Goal: Transaction & Acquisition: Book appointment/travel/reservation

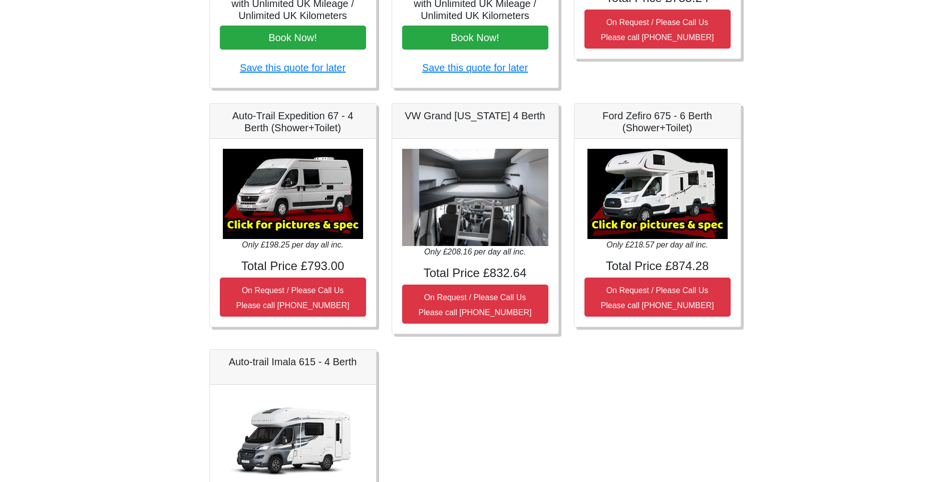
scroll to position [150, 0]
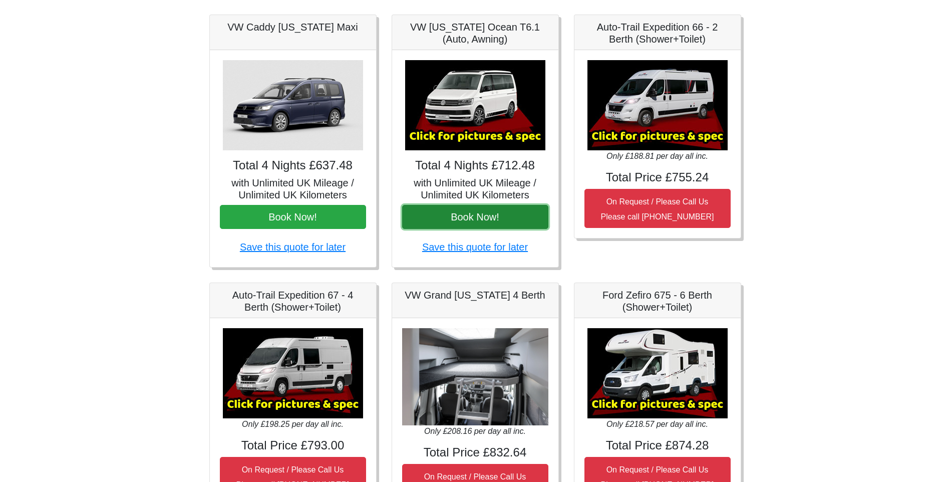
click at [457, 214] on button "Book Now!" at bounding box center [475, 217] width 146 height 24
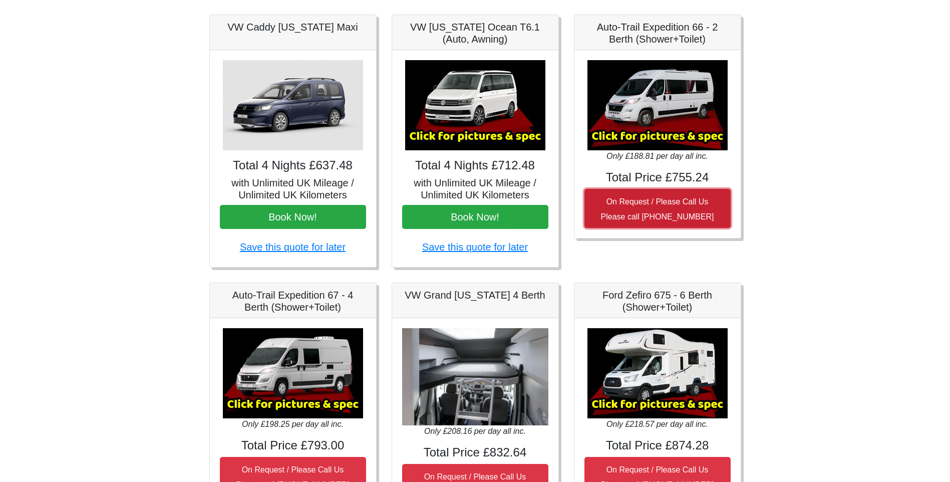
click at [661, 212] on small "On Request / Please Call Us Please call 0044 (0)1942 821080" at bounding box center [657, 209] width 113 height 24
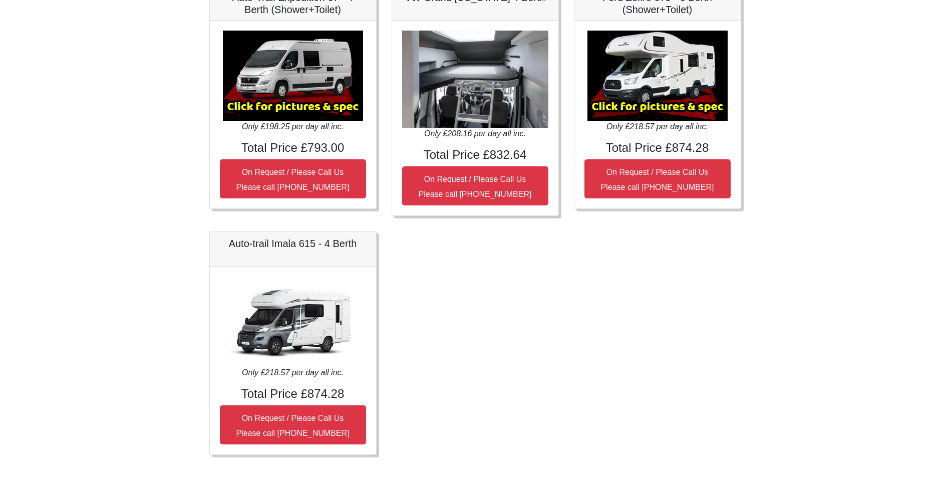
scroll to position [460, 0]
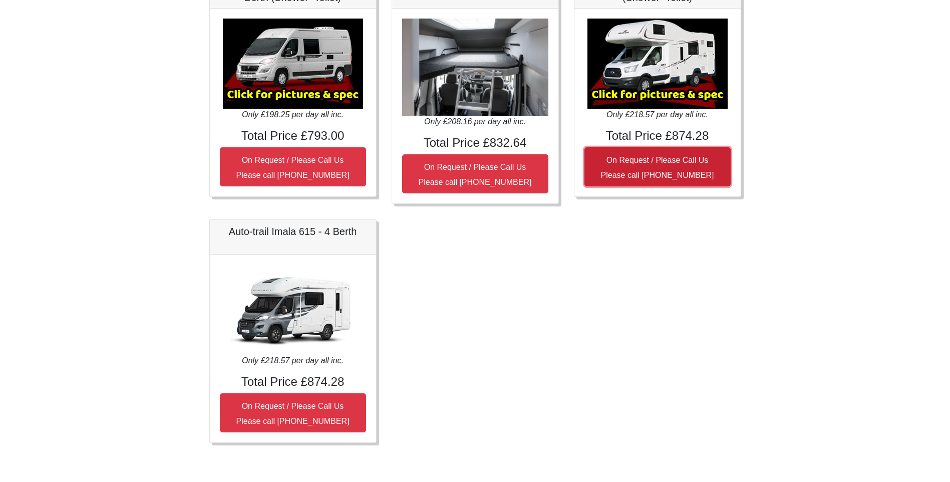
click at [651, 170] on small "On Request / Please Call Us Please call 0044 (0)1942 821080" at bounding box center [657, 168] width 113 height 24
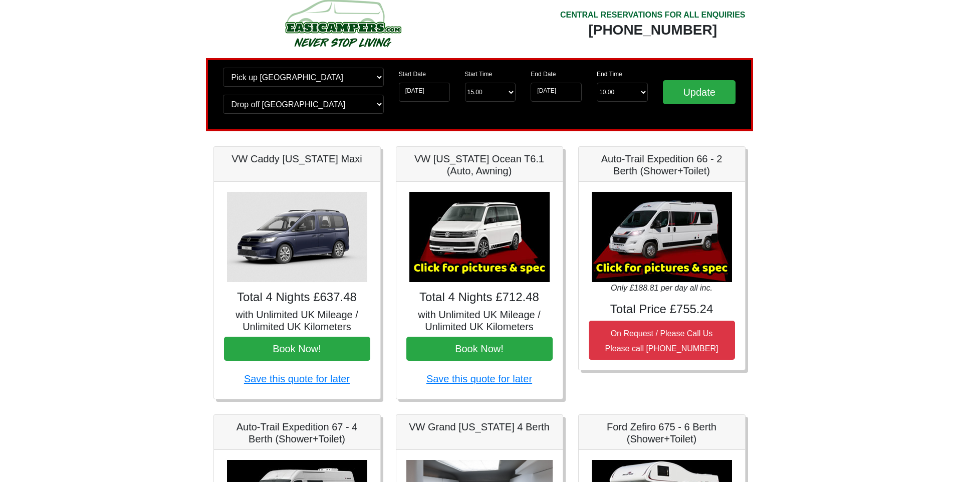
scroll to position [0, 0]
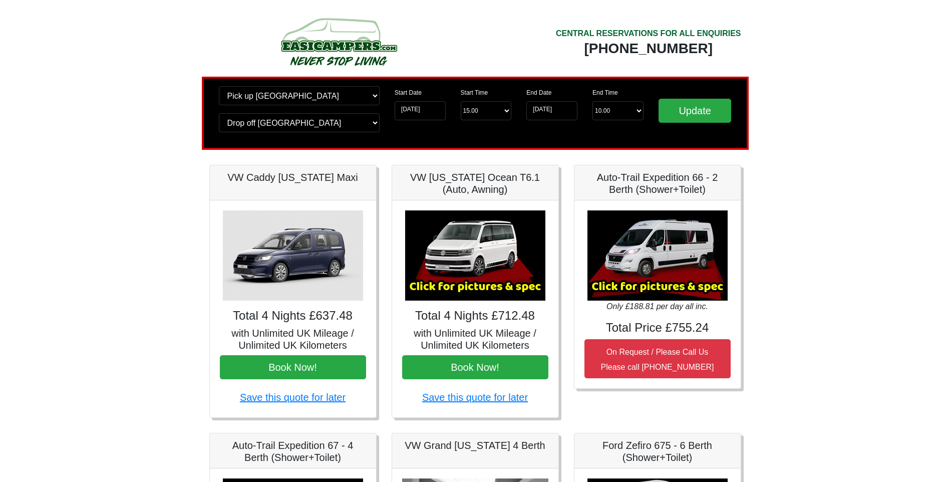
click at [485, 264] on img at bounding box center [475, 255] width 140 height 90
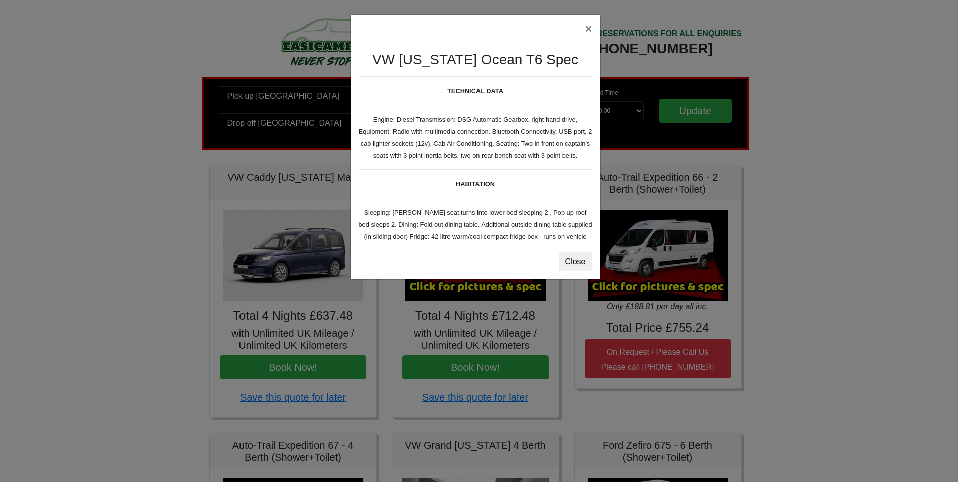
click at [492, 95] on b "TECHNICAL DATA" at bounding box center [475, 91] width 56 height 8
click at [581, 29] on button "×" at bounding box center [587, 29] width 23 height 28
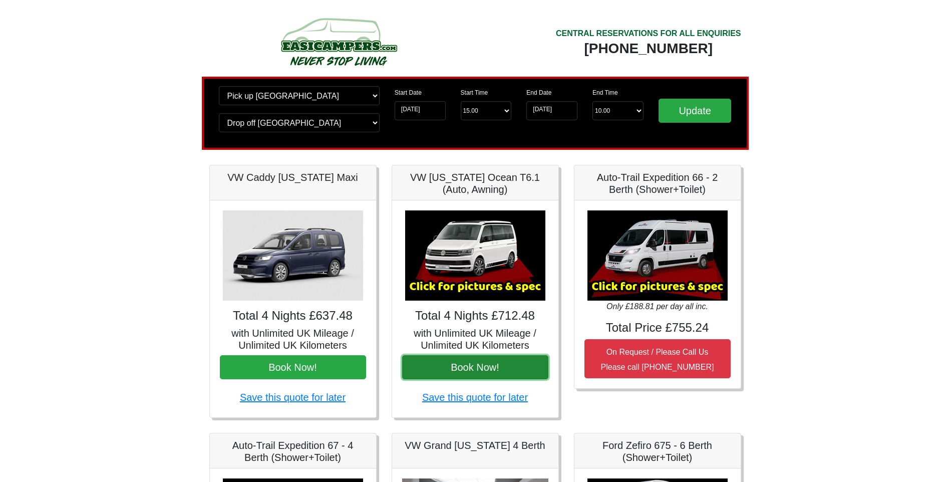
click at [521, 368] on button "Book Now!" at bounding box center [475, 367] width 146 height 24
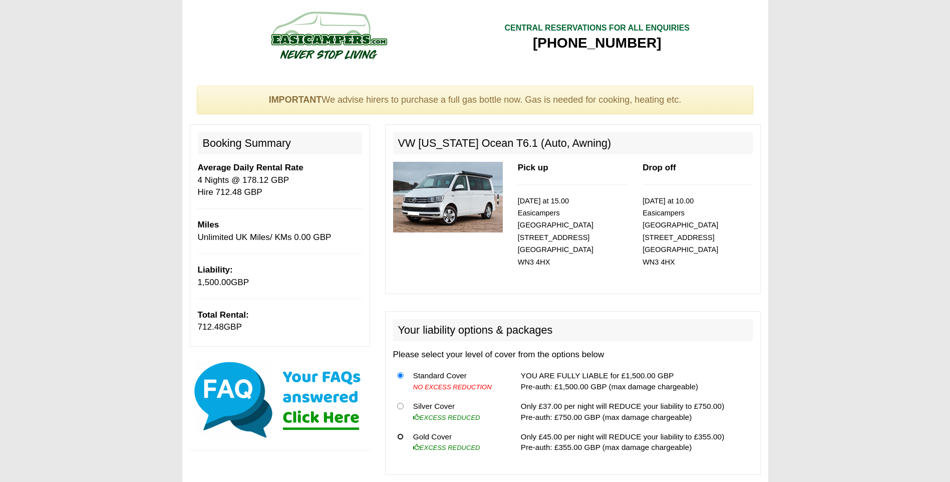
click at [401, 433] on input "radio" at bounding box center [400, 436] width 7 height 7
radio input "true"
